Goal: Task Accomplishment & Management: Use online tool/utility

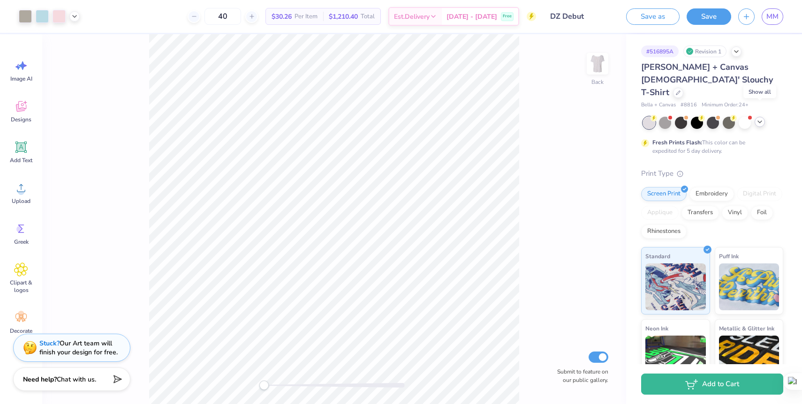
click at [757, 118] on icon at bounding box center [760, 122] width 8 height 8
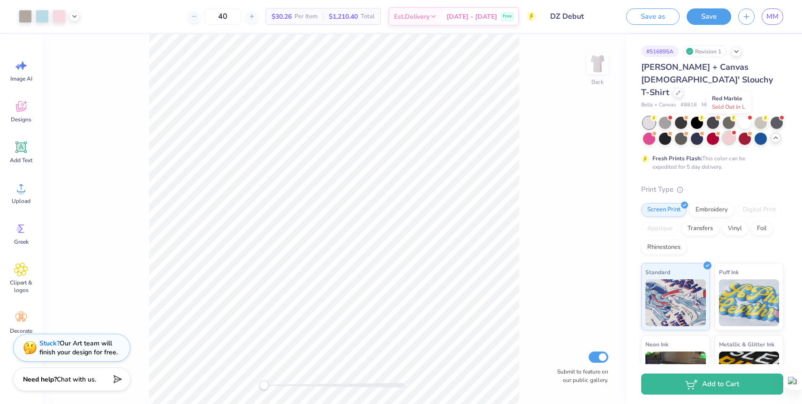
click at [728, 132] on div at bounding box center [728, 138] width 12 height 12
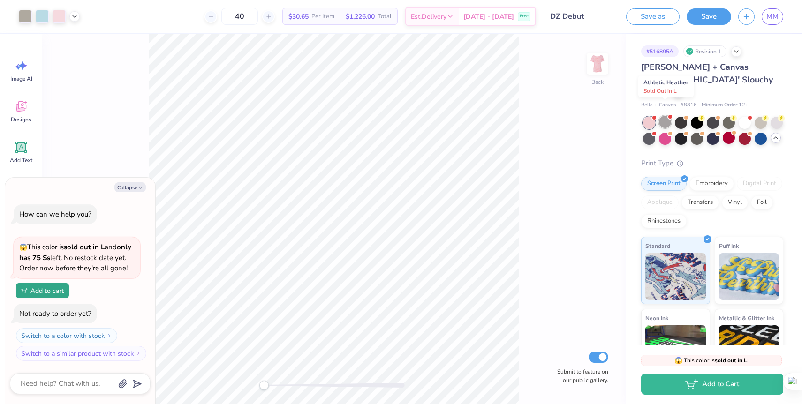
click at [665, 116] on div at bounding box center [665, 122] width 12 height 12
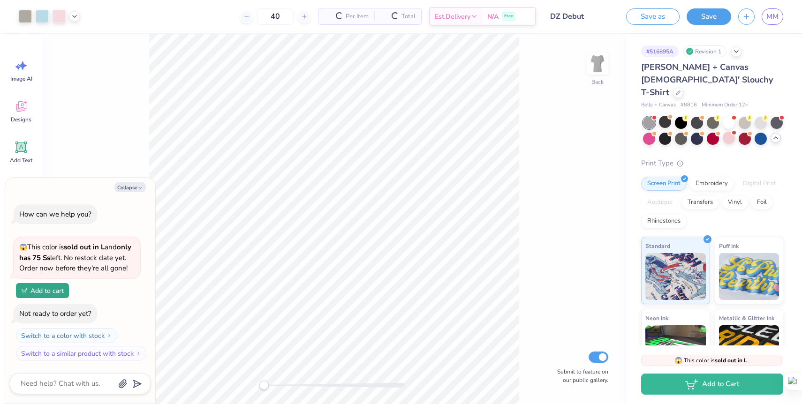
scroll to position [103, 0]
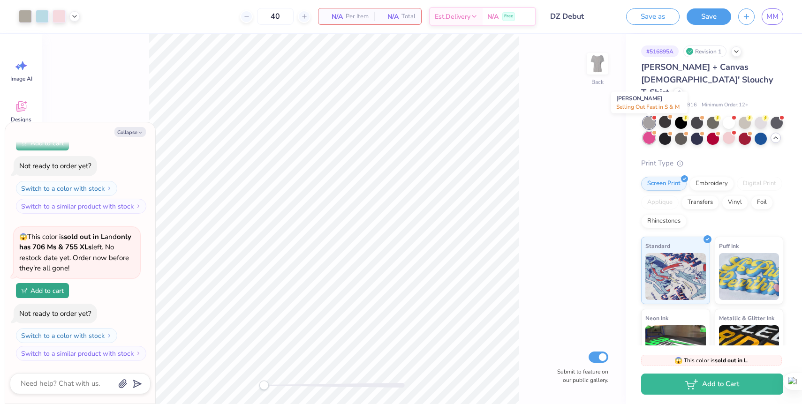
click at [650, 132] on div at bounding box center [649, 138] width 12 height 12
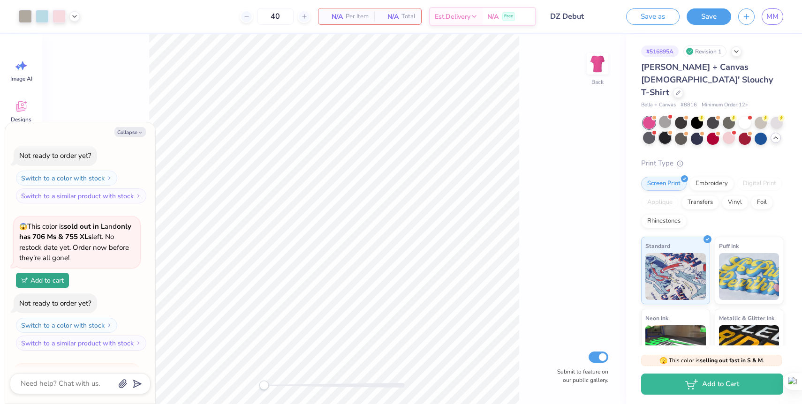
scroll to position [240, 0]
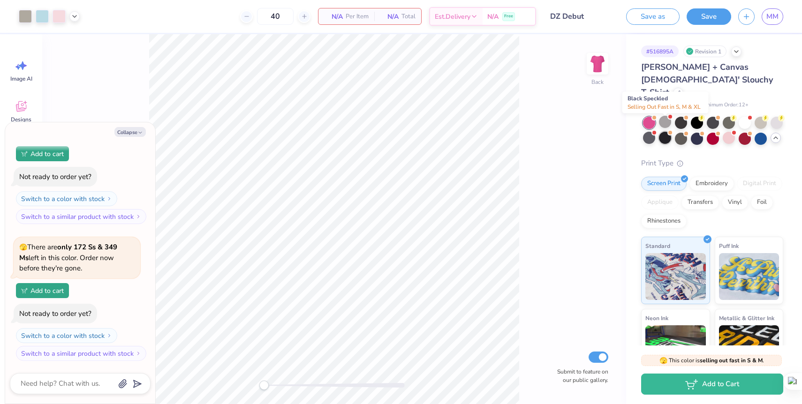
click at [666, 132] on div at bounding box center [665, 138] width 12 height 12
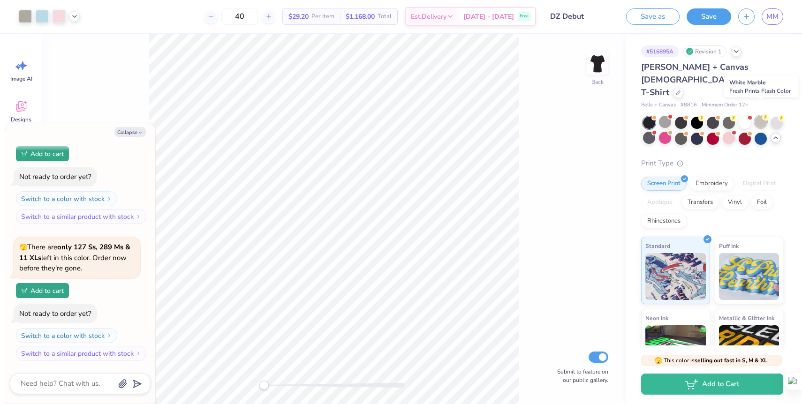
click at [764, 116] on div at bounding box center [760, 122] width 12 height 12
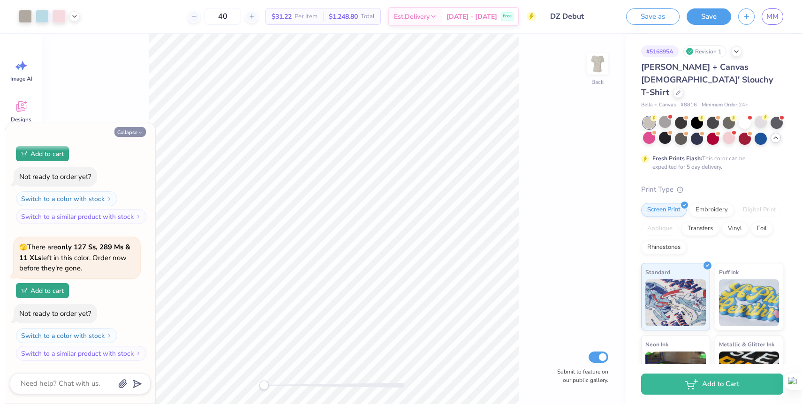
click at [140, 136] on button "Collapse" at bounding box center [129, 132] width 31 height 10
type textarea "x"
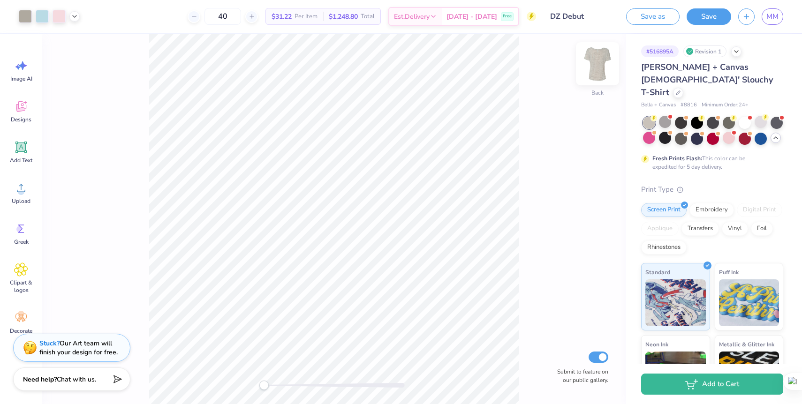
click at [605, 61] on img at bounding box center [598, 64] width 38 height 38
click at [601, 64] on img at bounding box center [598, 64] width 38 height 38
